Goal: Task Accomplishment & Management: Use online tool/utility

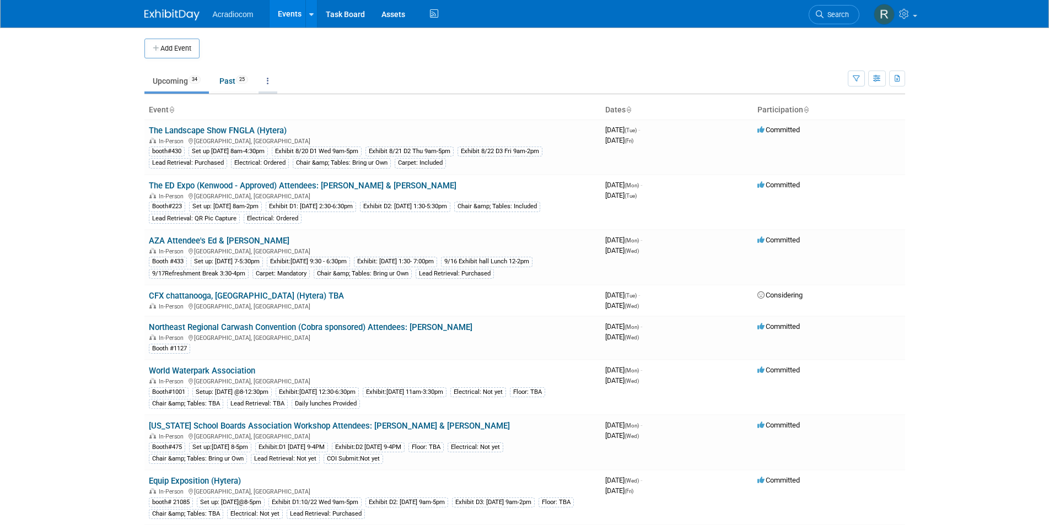
click at [269, 82] on link at bounding box center [267, 81] width 19 height 21
click at [939, 222] on body "Acradiocom Events Add Event Bulk Upload Events Shareable Event Boards Recently …" at bounding box center [524, 262] width 1049 height 525
click at [395, 15] on link "Assets" at bounding box center [393, 14] width 40 height 28
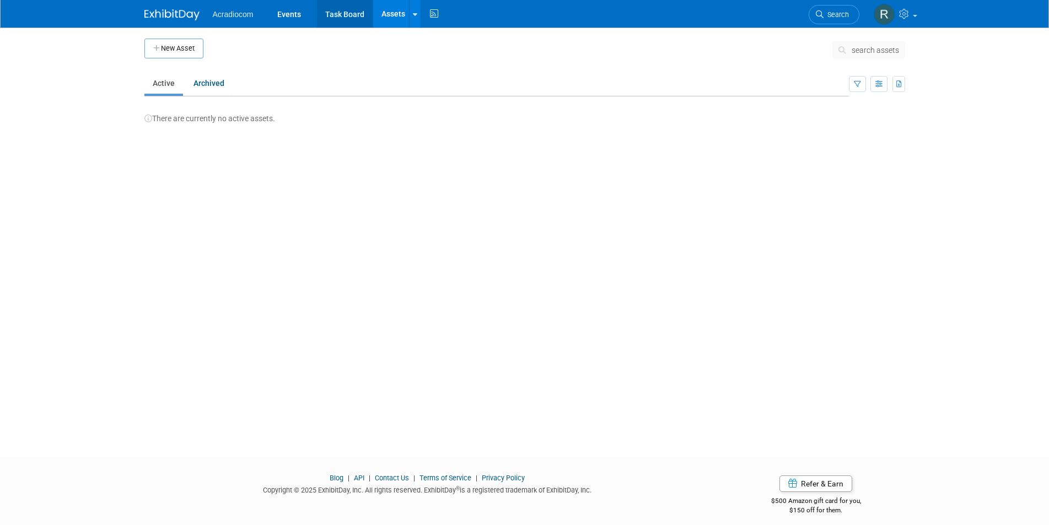
click at [360, 12] on link "Task Board" at bounding box center [345, 14] width 56 height 28
click at [298, 15] on link "Events" at bounding box center [289, 14] width 40 height 28
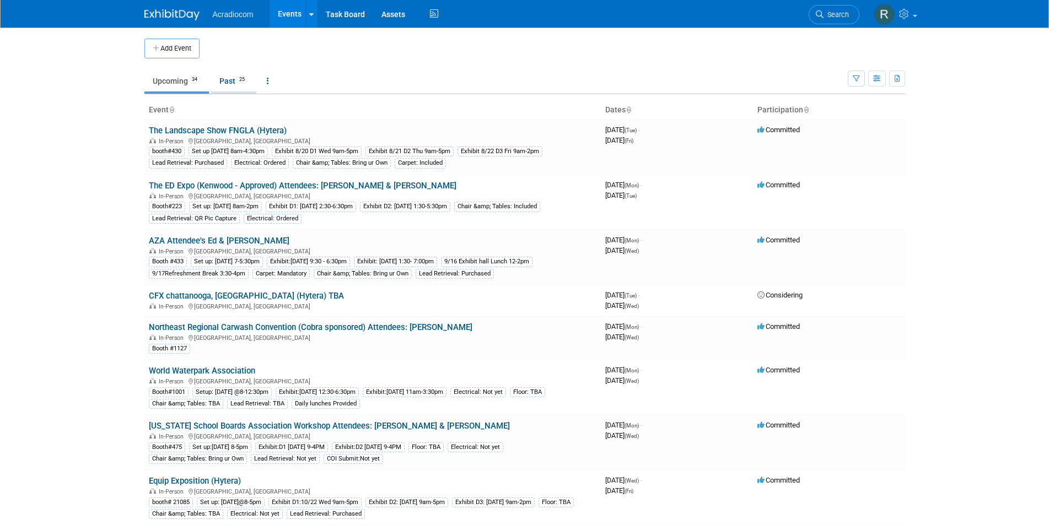
click at [237, 78] on link "Past 25" at bounding box center [233, 81] width 45 height 21
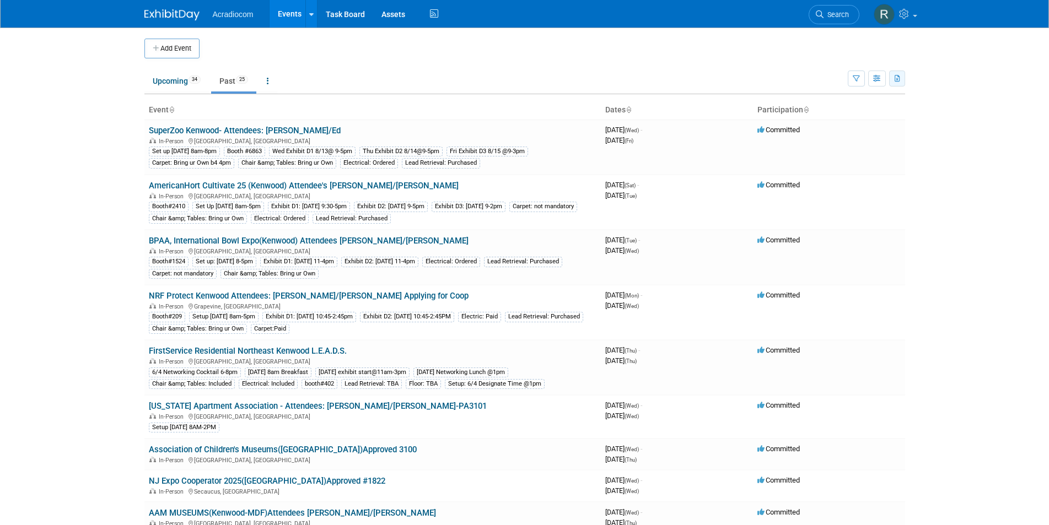
click at [895, 76] on icon "button" at bounding box center [897, 78] width 6 height 7
click at [843, 114] on link "Export Current View (25 Events)" at bounding box center [836, 113] width 120 height 15
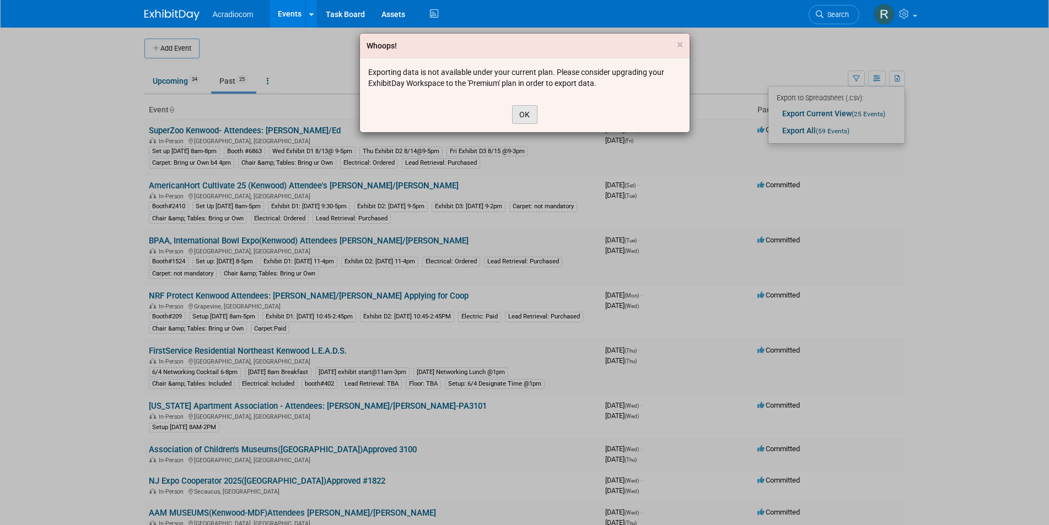
click at [523, 112] on button "OK" at bounding box center [524, 114] width 25 height 19
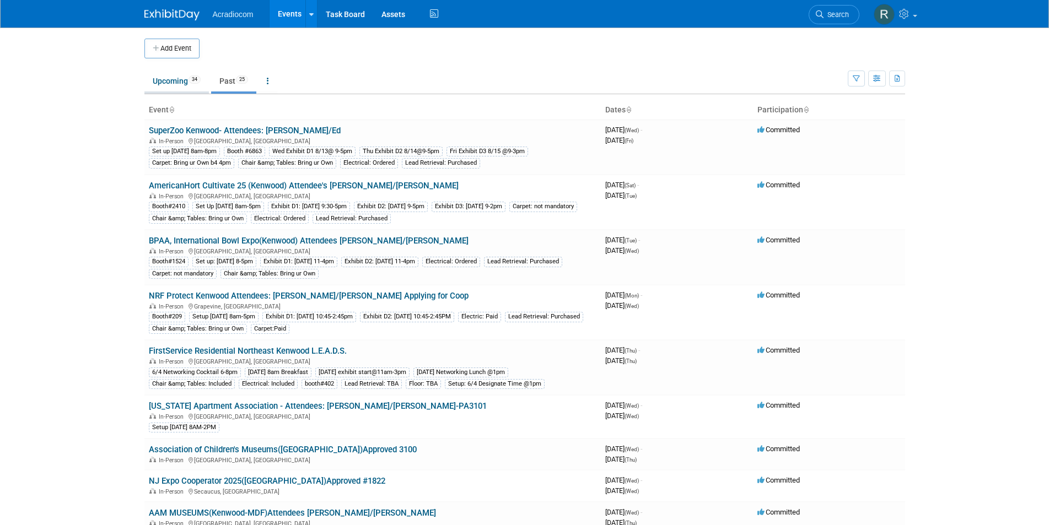
click at [170, 77] on link "Upcoming 34" at bounding box center [176, 81] width 64 height 21
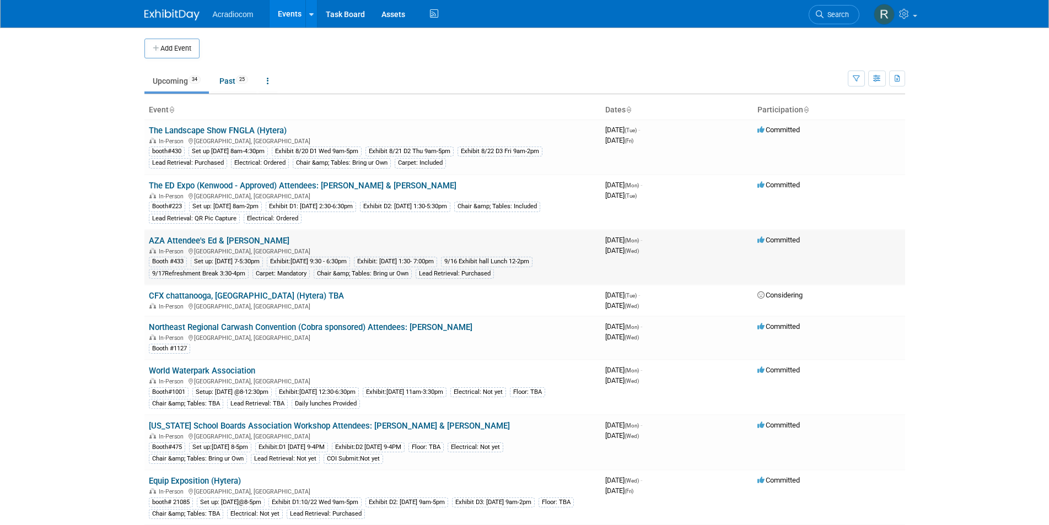
click at [226, 236] on link "AZA Attendee's Ed & [PERSON_NAME]" at bounding box center [219, 241] width 141 height 10
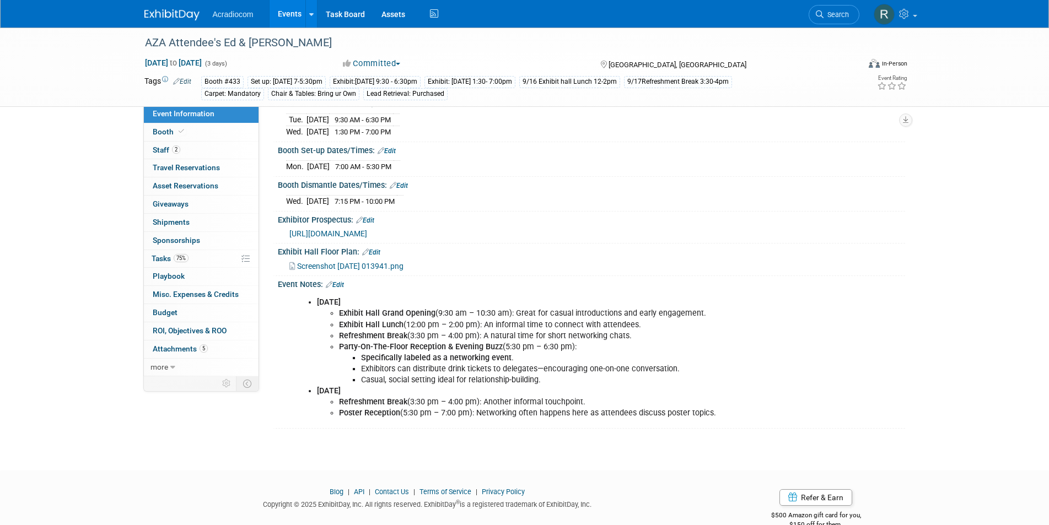
scroll to position [154, 0]
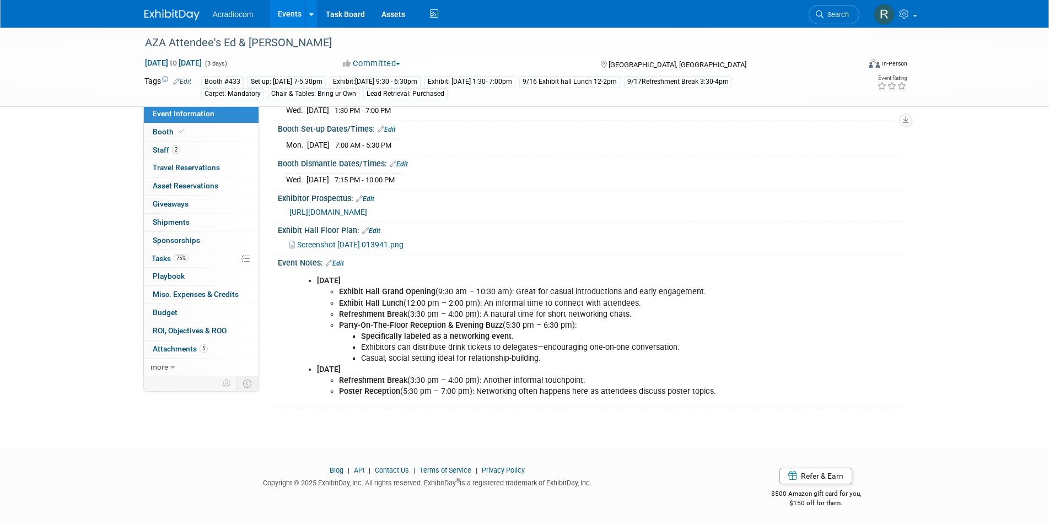
click at [348, 209] on span "[URL][DOMAIN_NAME]" at bounding box center [328, 212] width 78 height 9
click at [185, 153] on link "2 Staff 2" at bounding box center [201, 151] width 115 height 18
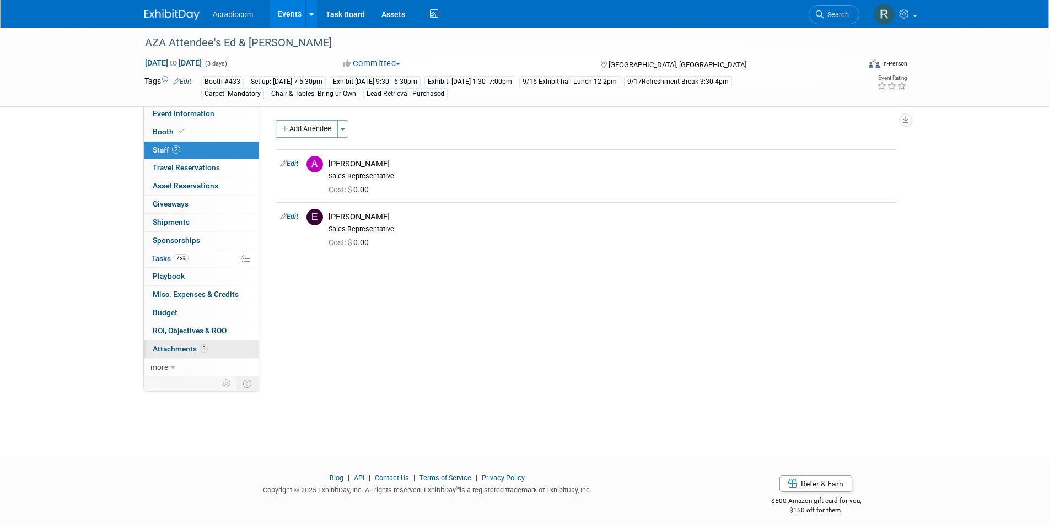
click at [198, 349] on span "Attachments 5" at bounding box center [180, 348] width 55 height 9
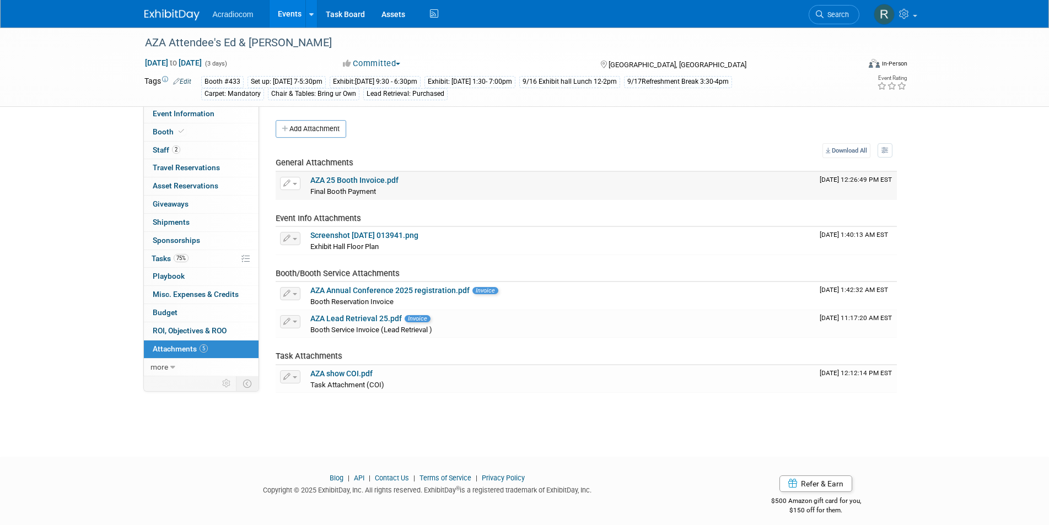
click at [341, 181] on link "AZA 25 Booth Invoice.pdf" at bounding box center [354, 180] width 88 height 9
click at [908, 14] on icon at bounding box center [905, 14] width 13 height 10
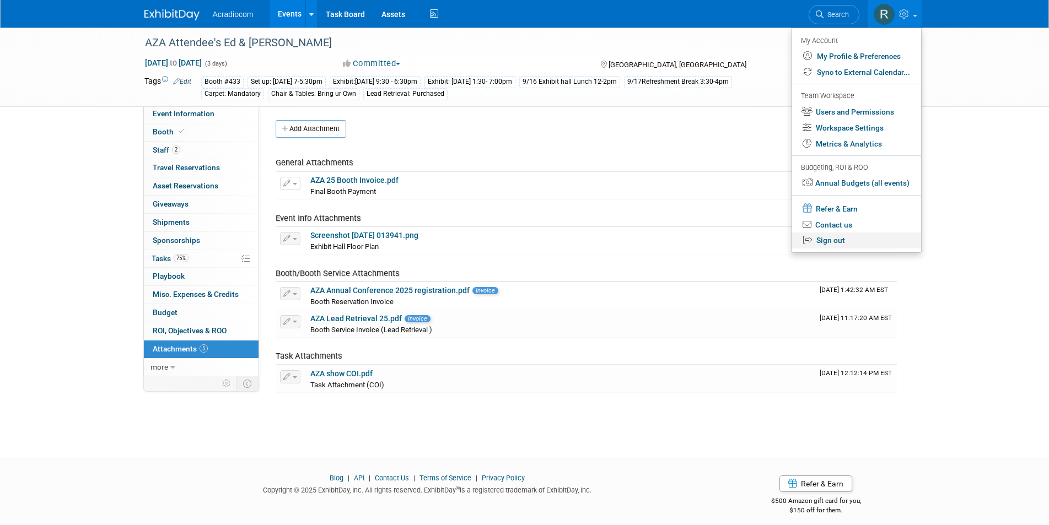
click at [828, 235] on link "Sign out" at bounding box center [855, 241] width 129 height 16
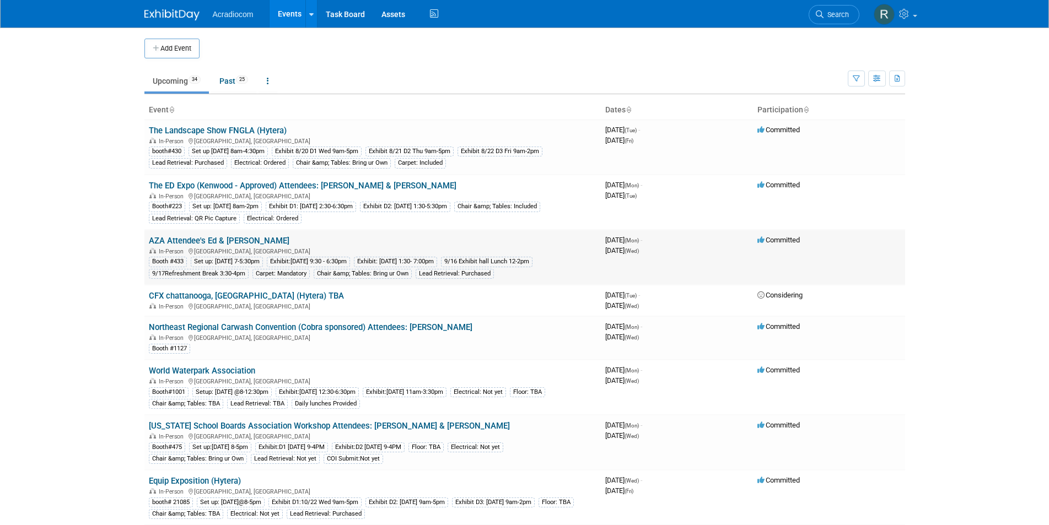
click at [235, 237] on link "AZA Attendee's Ed & [PERSON_NAME]" at bounding box center [219, 241] width 141 height 10
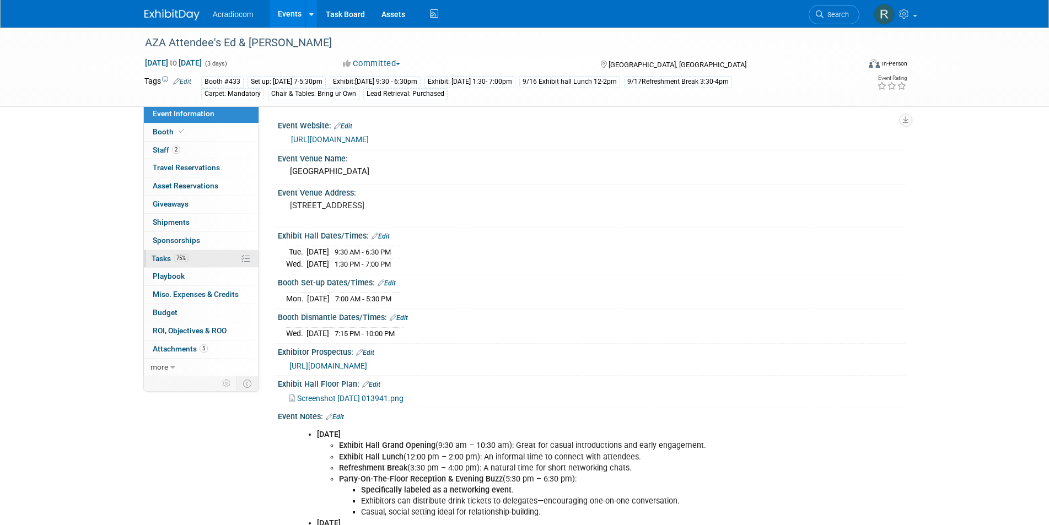
click at [186, 257] on span "75%" at bounding box center [181, 258] width 15 height 8
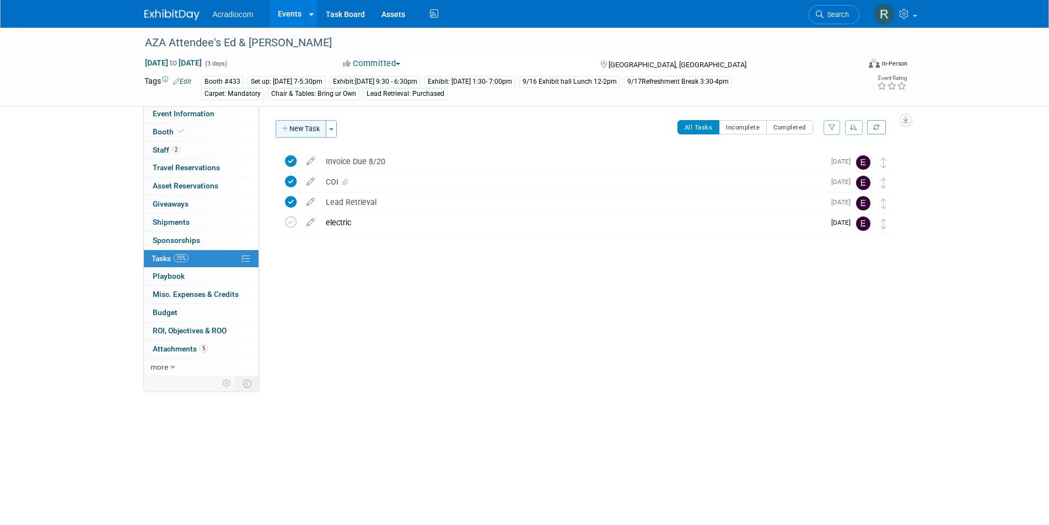
click at [313, 126] on button "New Task" at bounding box center [301, 129] width 51 height 18
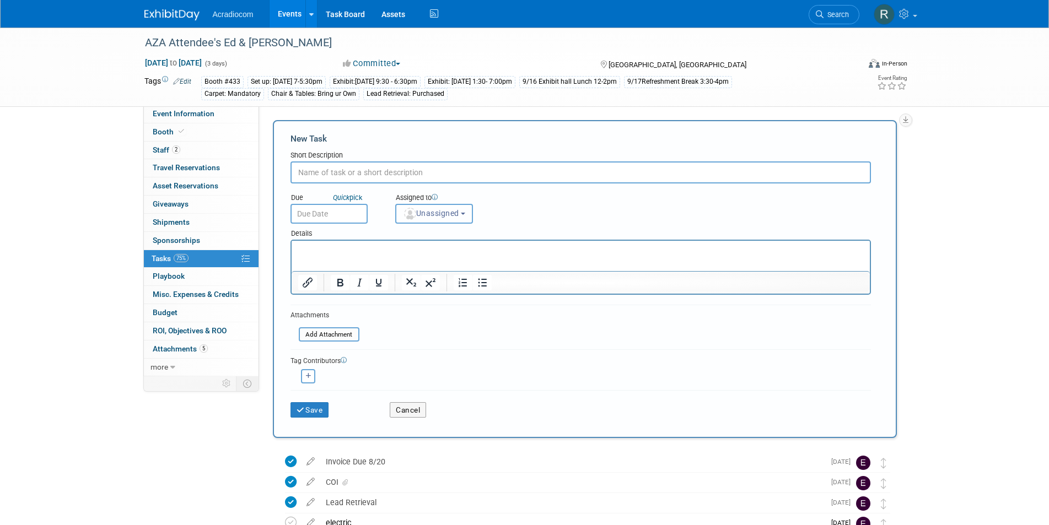
click at [468, 210] on button "Unassigned" at bounding box center [434, 214] width 78 height 20
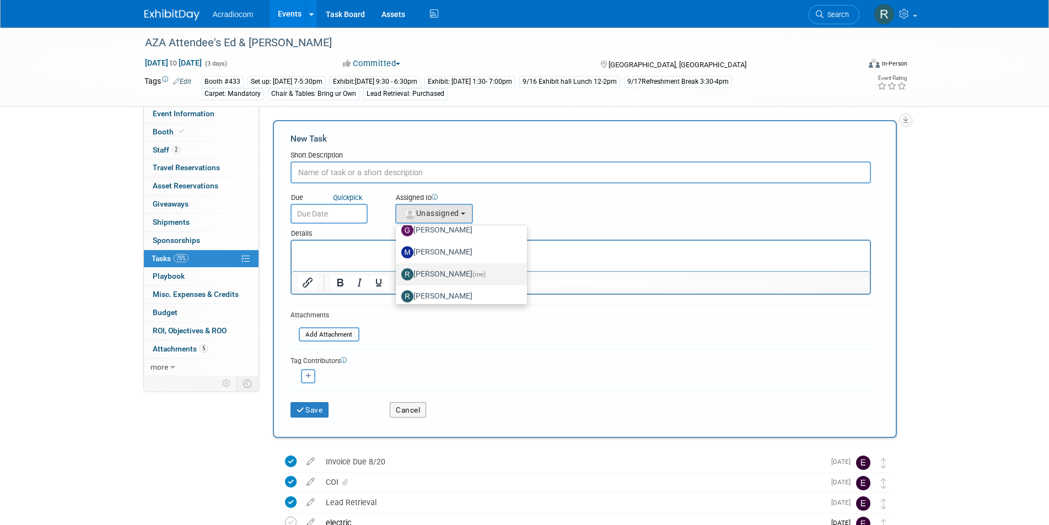
drag, startPoint x: 445, startPoint y: 274, endPoint x: 133, endPoint y: 7, distance: 410.3
click at [445, 274] on label "Ronald Tralle (me)" at bounding box center [458, 275] width 115 height 18
click at [397, 274] on input "Ronald Tralle (me)" at bounding box center [393, 272] width 7 height 7
select select "a140da9e-d156-4fba-be55-80d335fde08e"
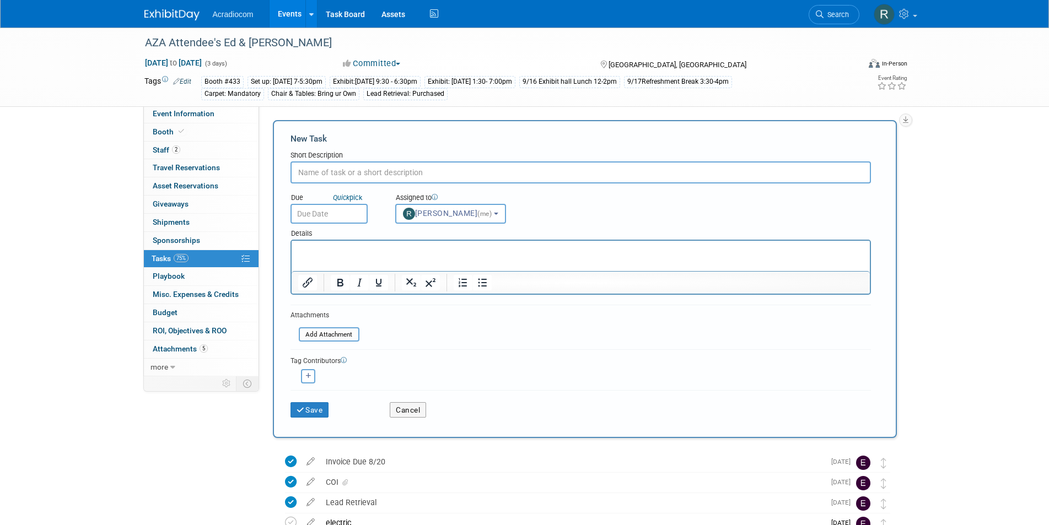
click at [345, 214] on input "text" at bounding box center [328, 214] width 77 height 20
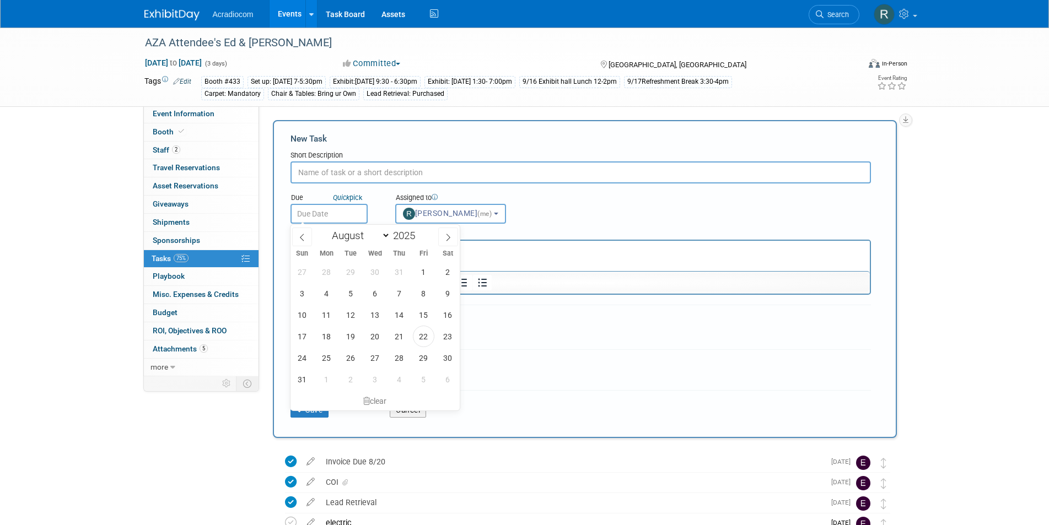
click at [335, 209] on input "text" at bounding box center [328, 214] width 77 height 20
click at [423, 334] on span "22" at bounding box center [423, 336] width 21 height 21
type input "Aug 22, 2025"
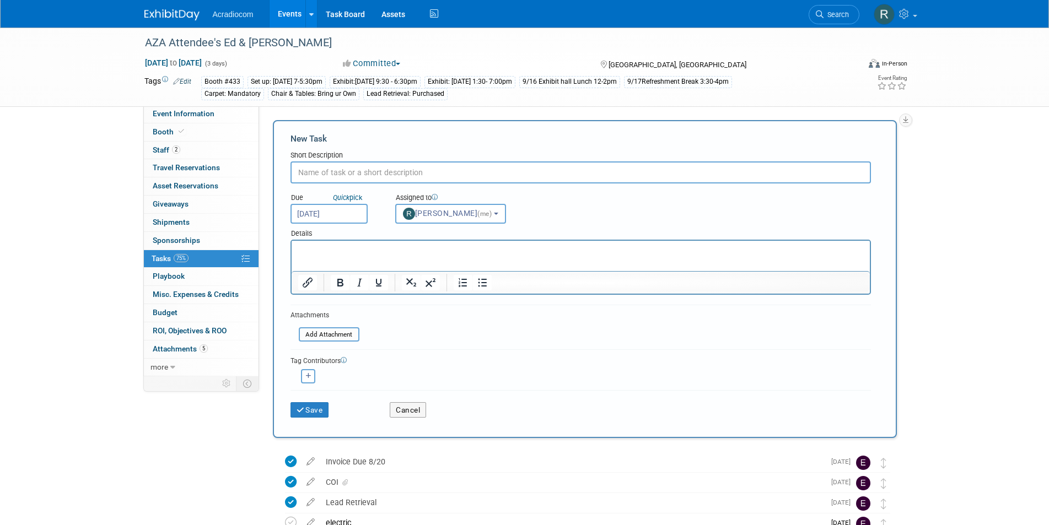
click at [341, 171] on input "text" at bounding box center [580, 172] width 580 height 22
type input "Applied for ACB approval"
click at [333, 336] on input "file" at bounding box center [292, 334] width 131 height 13
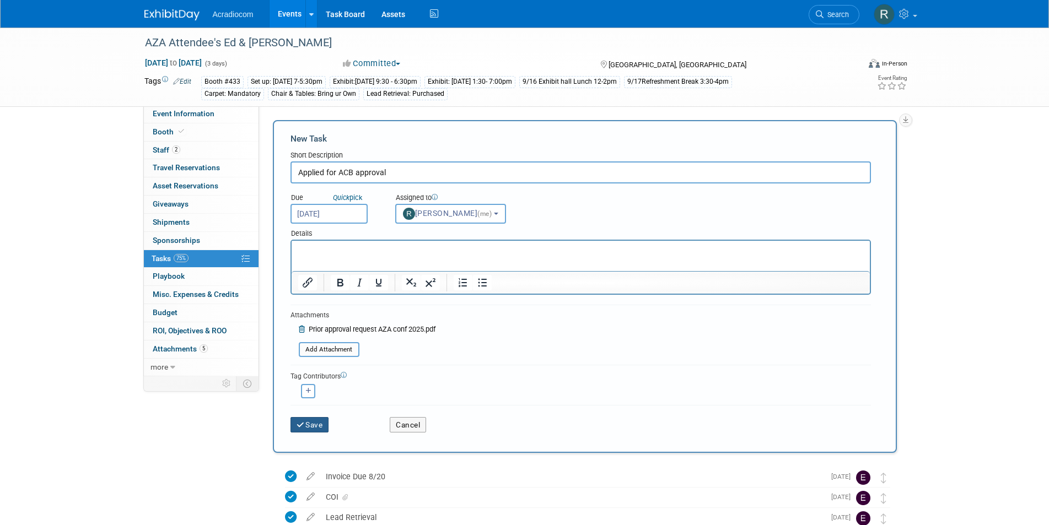
click at [320, 423] on button "Save" at bounding box center [309, 424] width 39 height 15
